Goal: Information Seeking & Learning: Learn about a topic

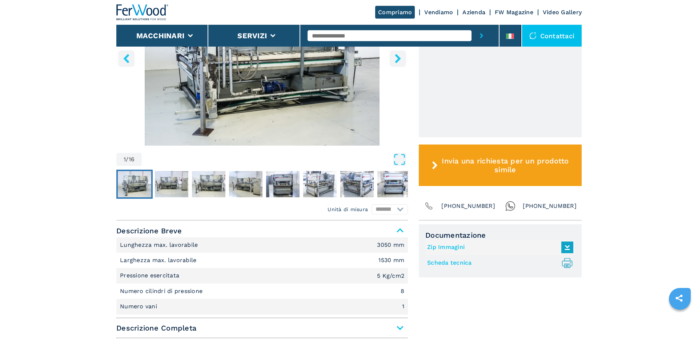
scroll to position [298, 0]
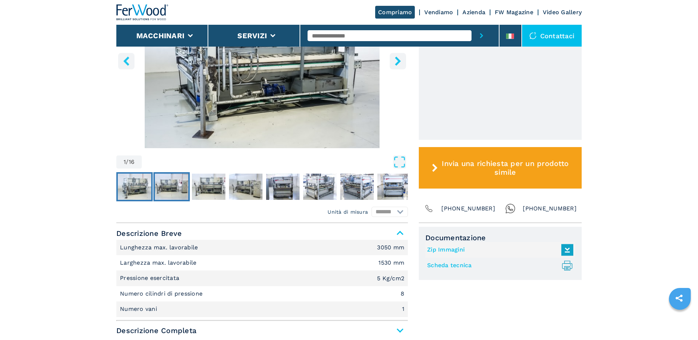
click at [165, 182] on img "Go to Slide 2" at bounding box center [171, 187] width 33 height 26
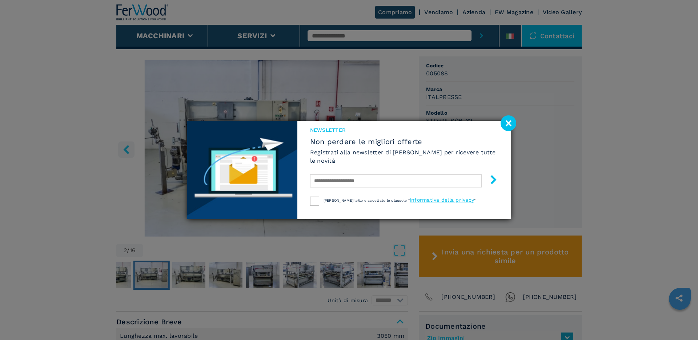
scroll to position [203, 0]
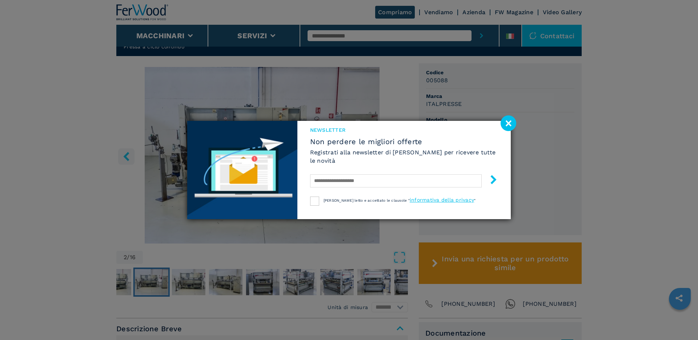
click at [512, 123] on image at bounding box center [509, 123] width 16 height 16
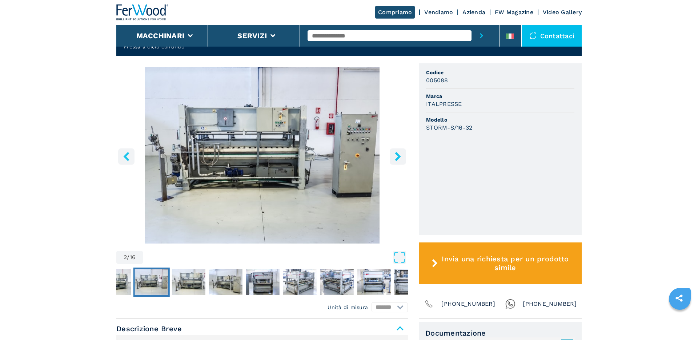
click at [259, 138] on img "Go to Slide 2" at bounding box center [262, 155] width 292 height 176
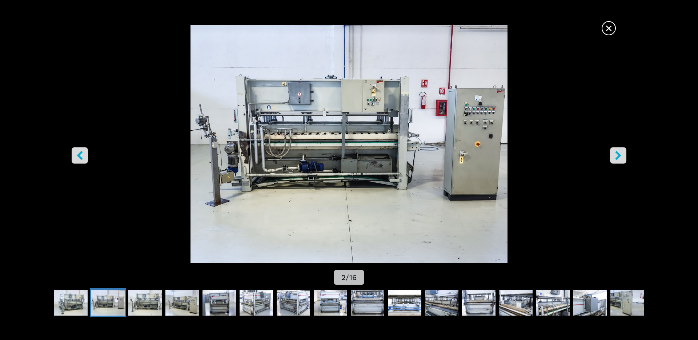
click at [617, 160] on button "right-button" at bounding box center [618, 155] width 16 height 16
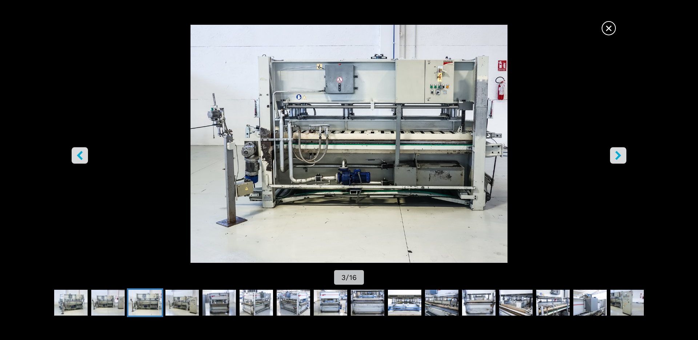
click at [617, 160] on button "right-button" at bounding box center [618, 155] width 16 height 16
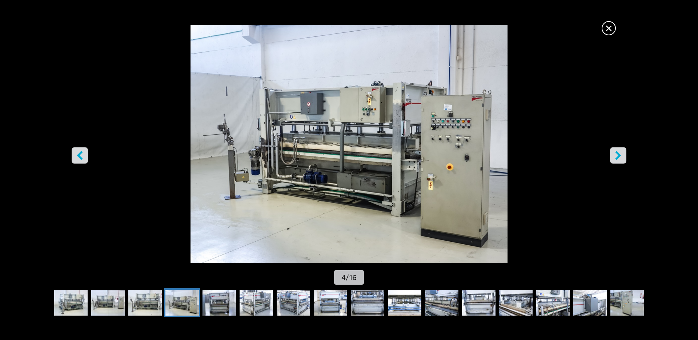
click at [617, 160] on button "right-button" at bounding box center [618, 155] width 16 height 16
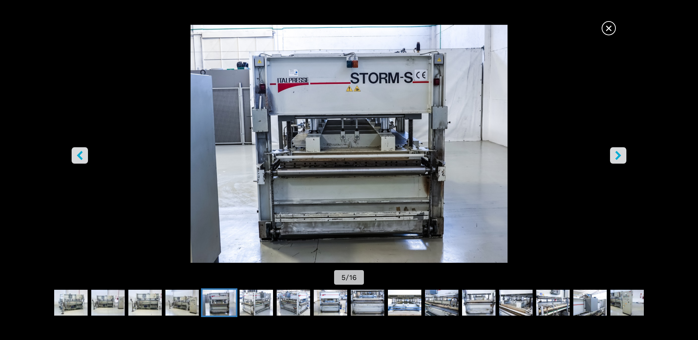
click at [617, 160] on button "right-button" at bounding box center [618, 155] width 16 height 16
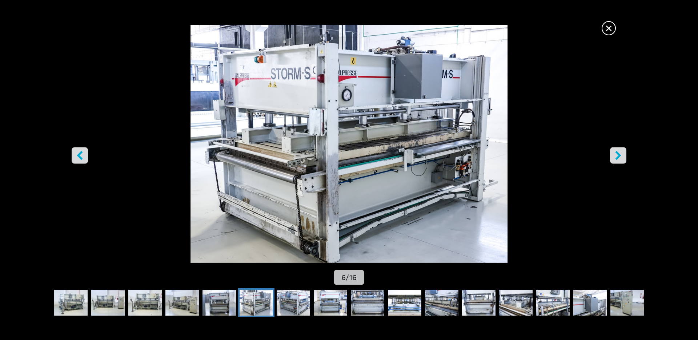
click at [617, 160] on button "right-button" at bounding box center [618, 155] width 16 height 16
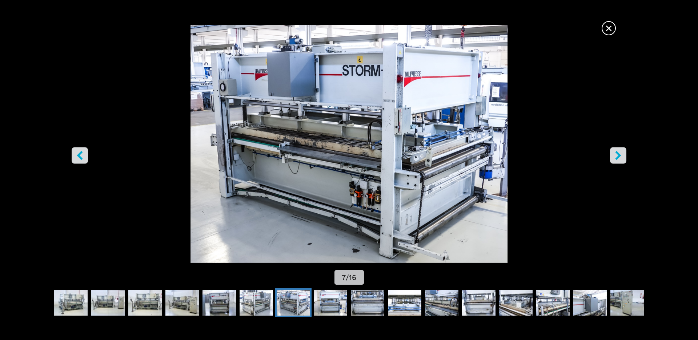
click at [617, 160] on button "right-button" at bounding box center [618, 155] width 16 height 16
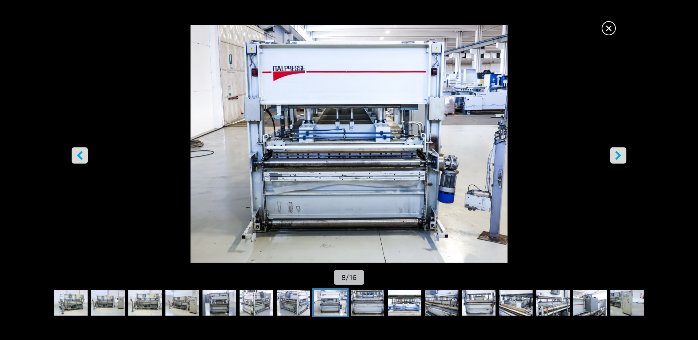
click at [617, 160] on button "right-button" at bounding box center [618, 155] width 16 height 16
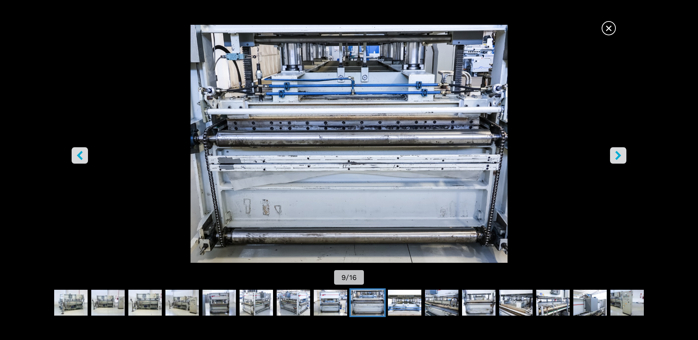
click at [617, 160] on button "right-button" at bounding box center [618, 155] width 16 height 16
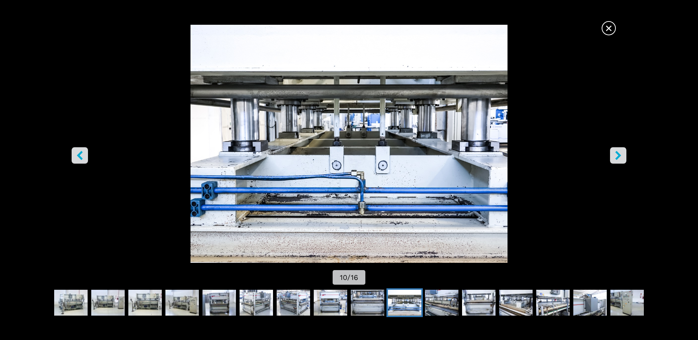
click at [617, 160] on button "right-button" at bounding box center [618, 155] width 16 height 16
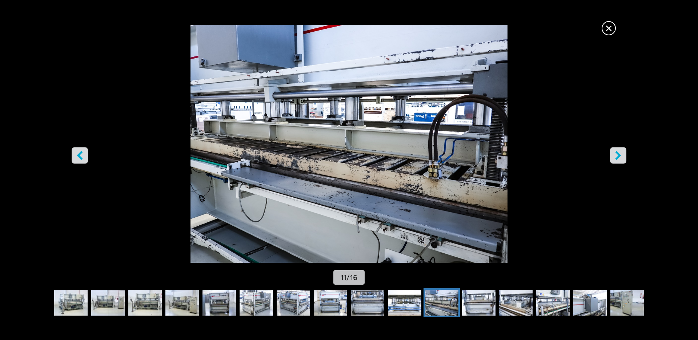
click at [617, 160] on button "right-button" at bounding box center [618, 155] width 16 height 16
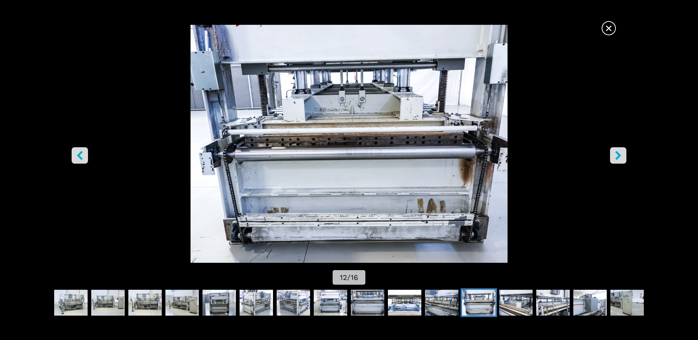
click at [606, 25] on span "×" at bounding box center [609, 26] width 13 height 13
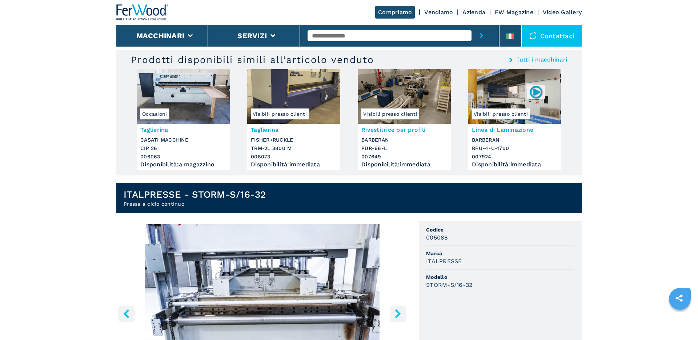
scroll to position [0, 0]
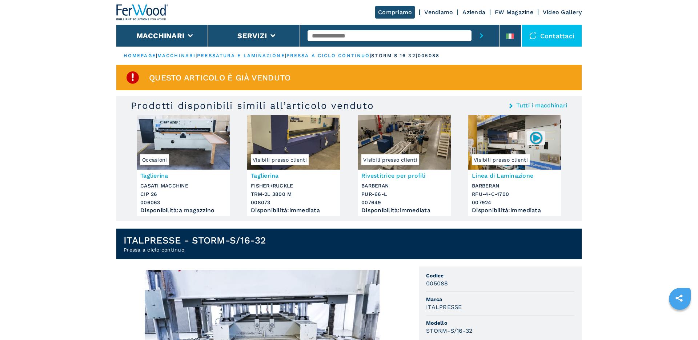
click at [345, 53] on link "pressa a ciclo continuo" at bounding box center [328, 55] width 83 height 5
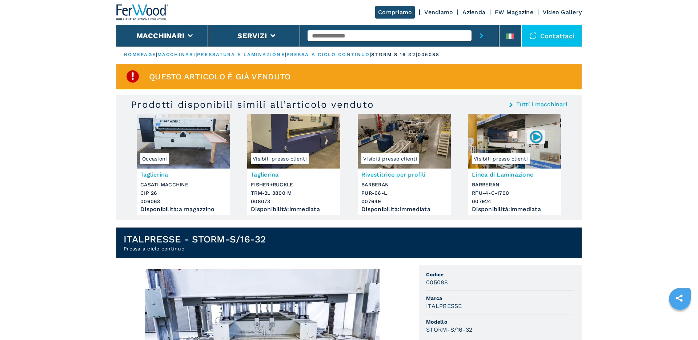
click at [345, 56] on link "pressa a ciclo continuo" at bounding box center [328, 54] width 83 height 5
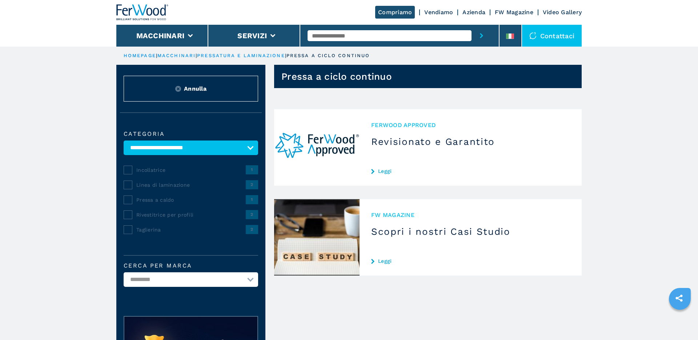
click at [156, 168] on span "Incollatrice" at bounding box center [191, 169] width 110 height 7
click at [174, 146] on select "**********" at bounding box center [191, 147] width 135 height 15
click at [124, 140] on select "**********" at bounding box center [191, 147] width 135 height 15
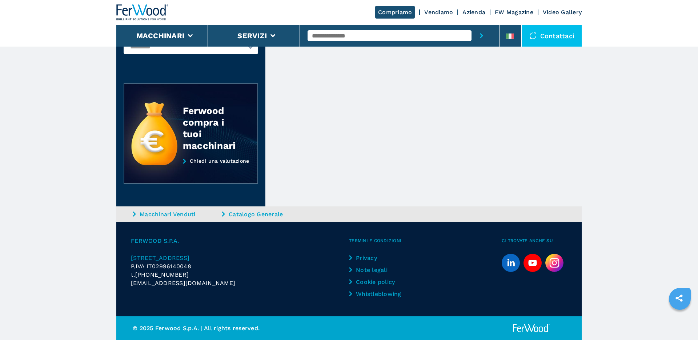
scroll to position [82, 0]
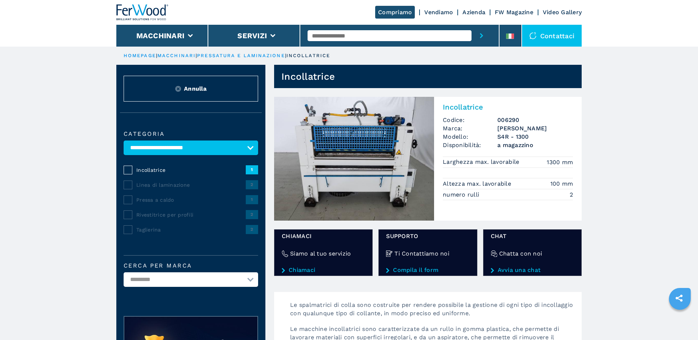
click at [153, 184] on span "Linea di laminazione" at bounding box center [191, 184] width 110 height 7
click at [255, 185] on span "2" at bounding box center [252, 184] width 12 height 9
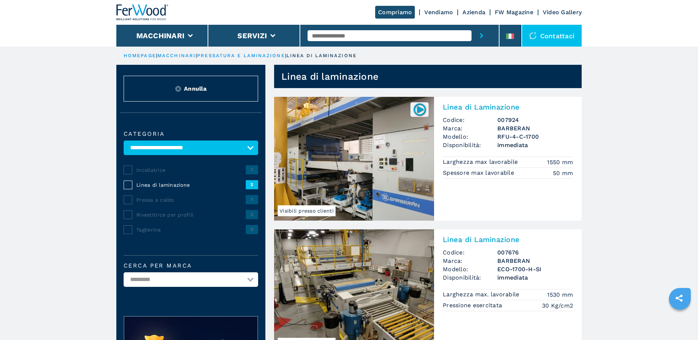
click at [353, 143] on img at bounding box center [354, 159] width 160 height 124
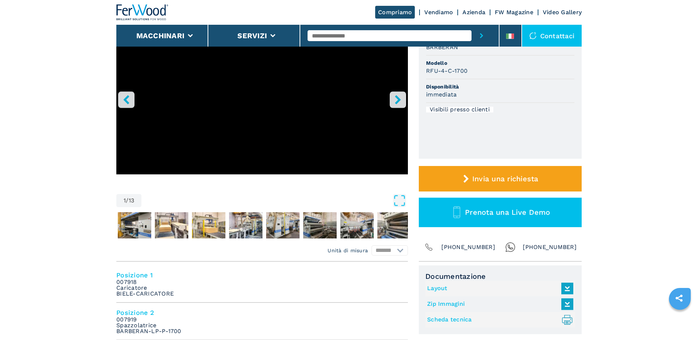
scroll to position [111, 0]
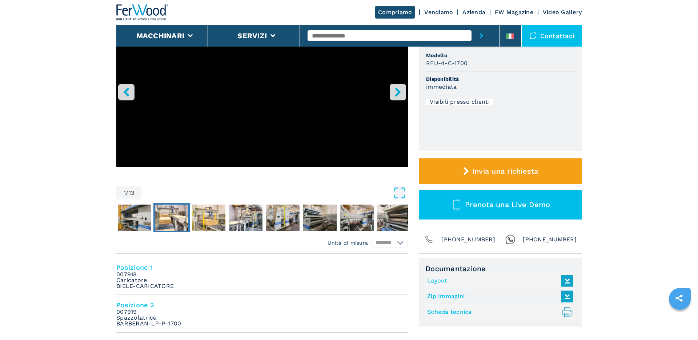
click at [168, 217] on img "Go to Slide 3" at bounding box center [171, 217] width 33 height 26
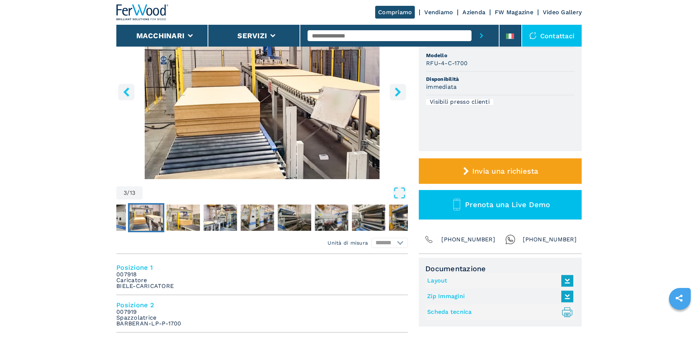
click at [395, 92] on icon "right-button" at bounding box center [398, 91] width 9 height 9
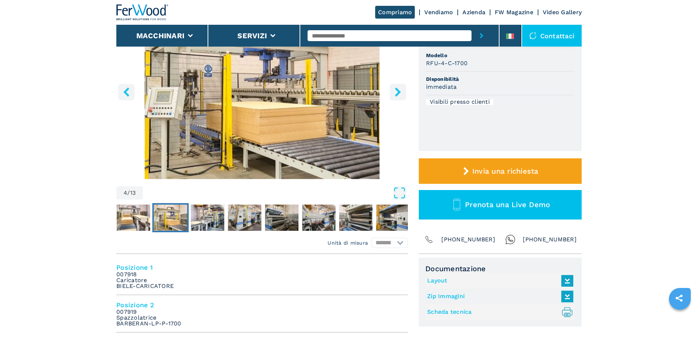
click at [395, 92] on icon "right-button" at bounding box center [398, 91] width 9 height 9
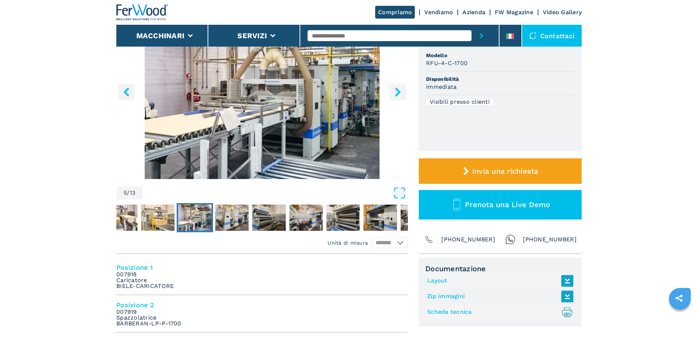
click at [395, 92] on icon "right-button" at bounding box center [398, 91] width 9 height 9
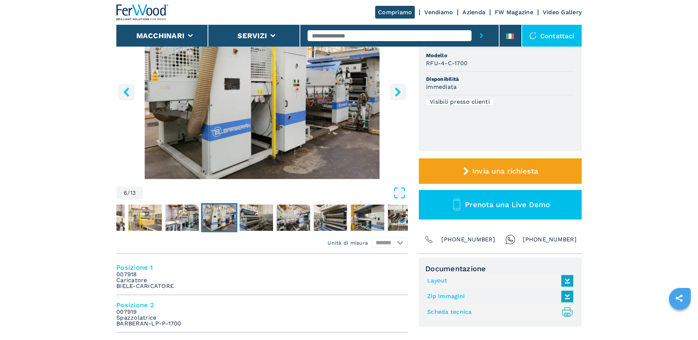
click at [395, 92] on icon "right-button" at bounding box center [398, 91] width 9 height 9
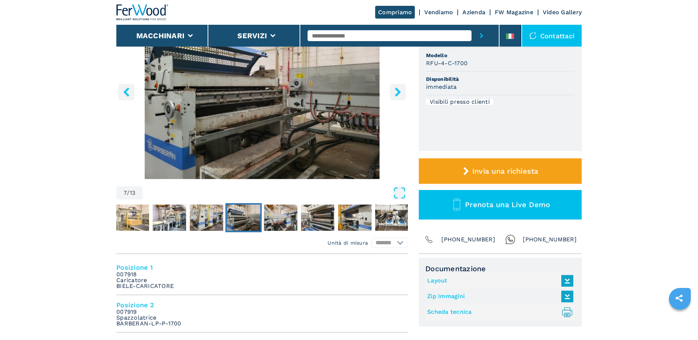
click at [395, 92] on icon "right-button" at bounding box center [398, 91] width 9 height 9
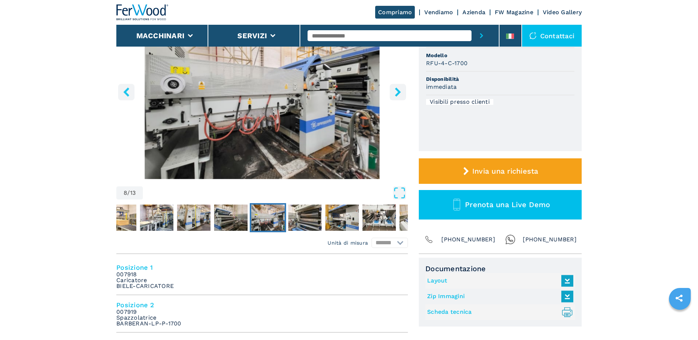
click at [395, 92] on icon "right-button" at bounding box center [398, 91] width 9 height 9
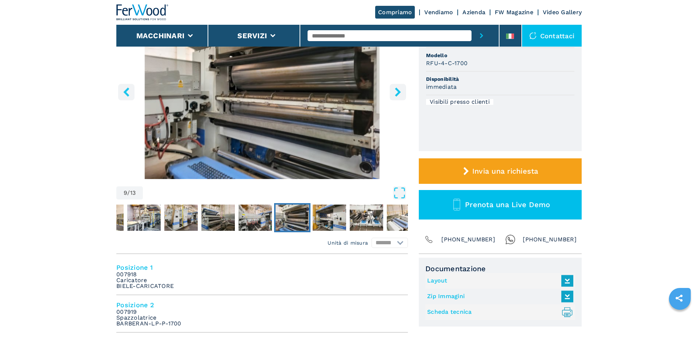
click at [395, 92] on icon "right-button" at bounding box center [398, 91] width 9 height 9
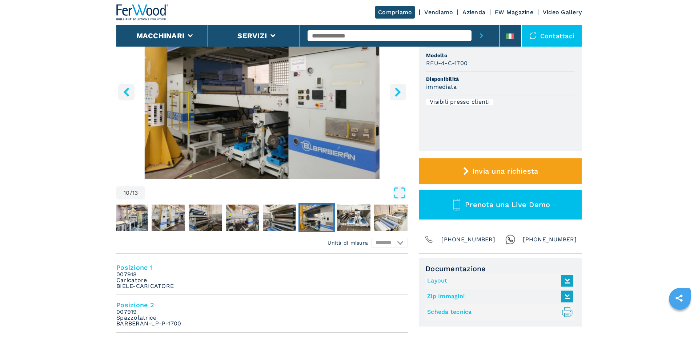
click at [395, 92] on icon "right-button" at bounding box center [398, 91] width 9 height 9
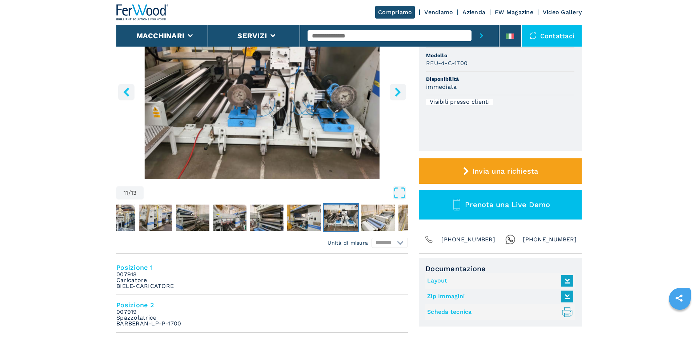
click at [395, 92] on icon "right-button" at bounding box center [398, 91] width 9 height 9
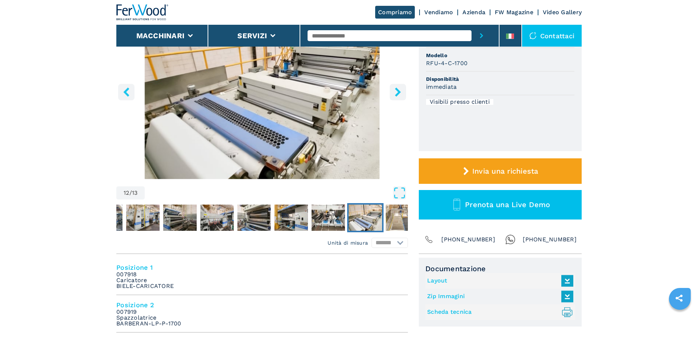
click at [395, 92] on icon "right-button" at bounding box center [398, 91] width 9 height 9
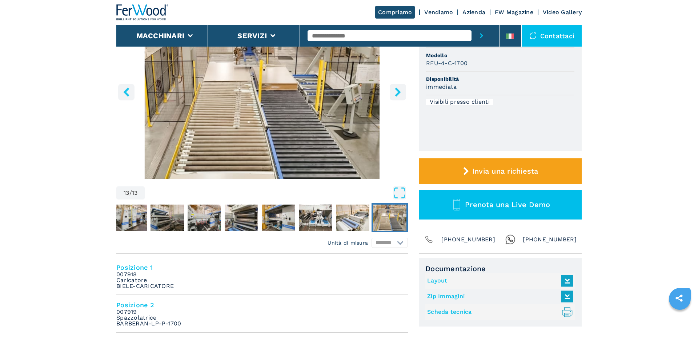
click at [395, 92] on icon "right-button" at bounding box center [398, 91] width 9 height 9
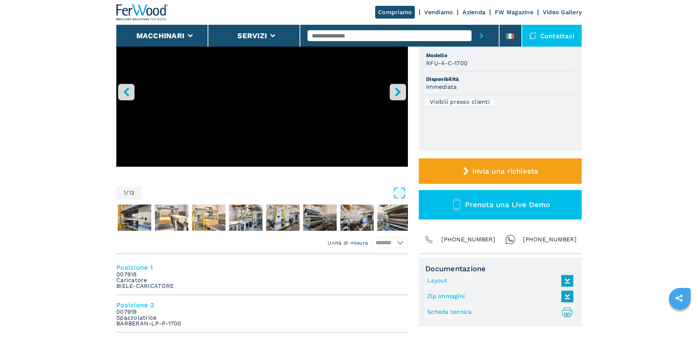
click at [395, 92] on icon "right-button" at bounding box center [398, 91] width 9 height 9
